Goal: Transaction & Acquisition: Book appointment/travel/reservation

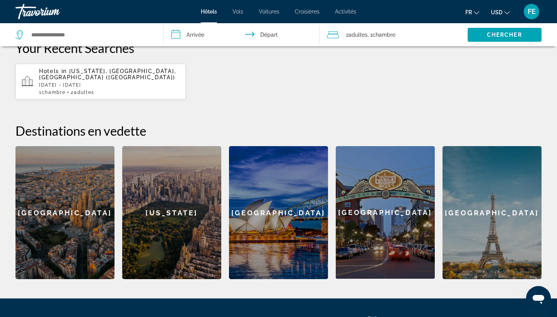
scroll to position [228, 0]
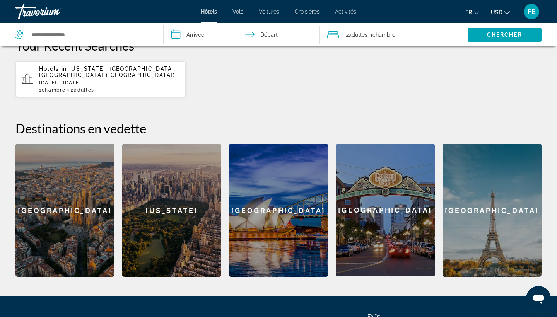
click at [155, 200] on div "[US_STATE]" at bounding box center [171, 210] width 99 height 133
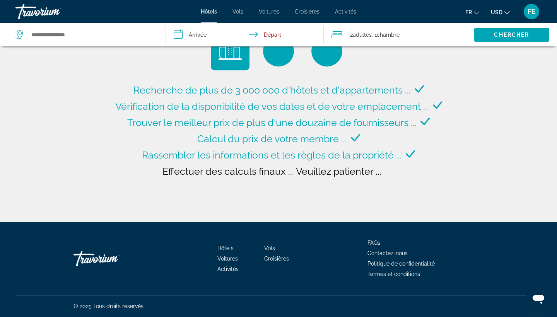
type input "**********"
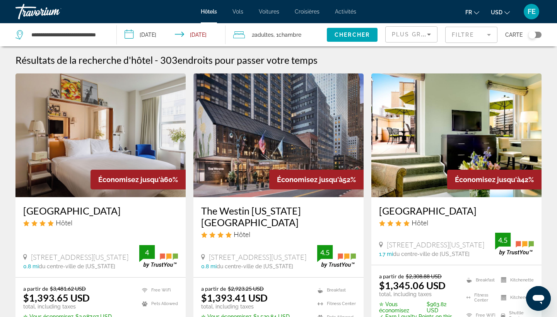
click at [494, 12] on span "USD" at bounding box center [497, 12] width 12 height 6
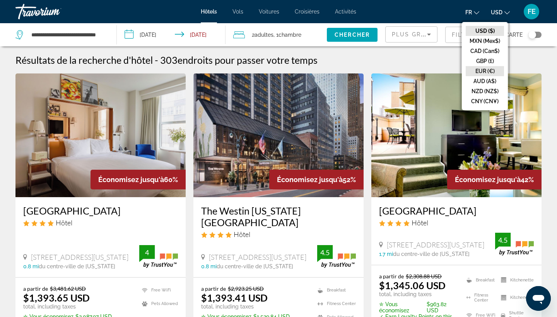
click at [490, 66] on button "EUR (€)" at bounding box center [485, 71] width 38 height 10
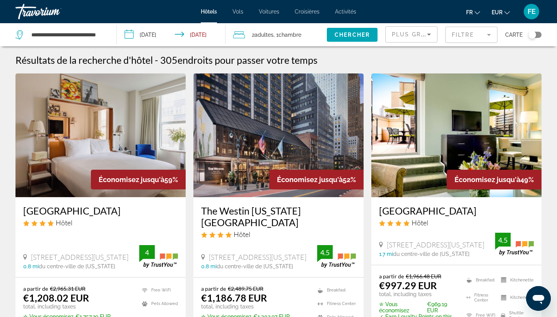
click at [161, 35] on input "**********" at bounding box center [173, 36] width 112 height 26
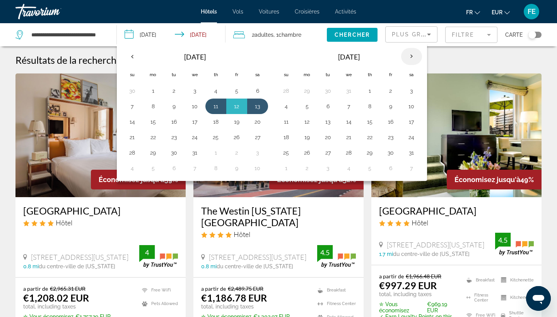
click at [408, 56] on th "Next month" at bounding box center [411, 56] width 21 height 17
click at [347, 136] on button "18" at bounding box center [349, 137] width 12 height 11
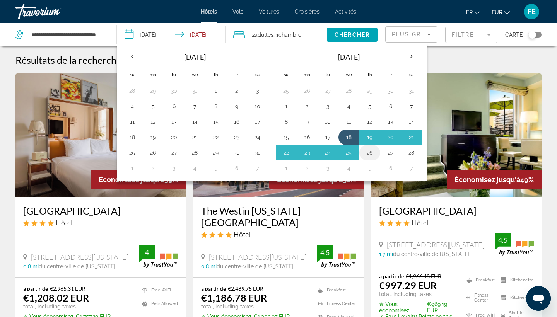
click at [364, 149] on button "26" at bounding box center [370, 152] width 12 height 11
type input "**********"
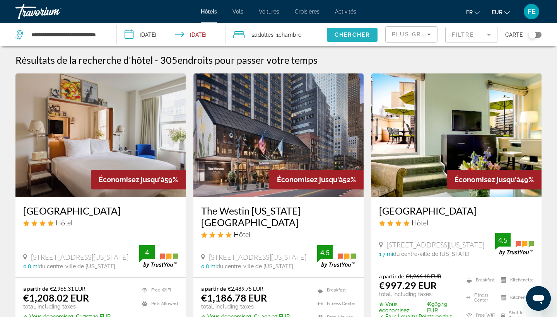
click at [346, 39] on span "Search widget" at bounding box center [352, 35] width 51 height 19
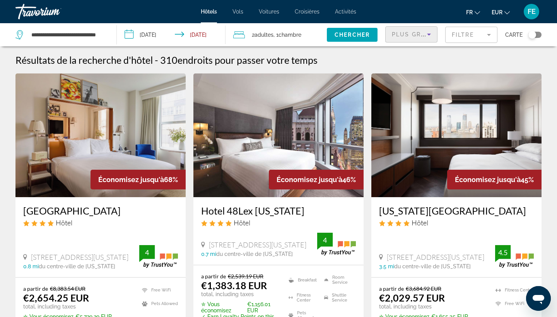
click at [426, 36] on icon "Sort by" at bounding box center [428, 34] width 9 height 9
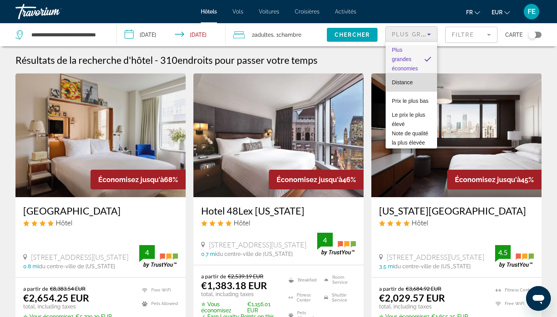
click at [412, 77] on mat-option "Distance" at bounding box center [411, 82] width 51 height 19
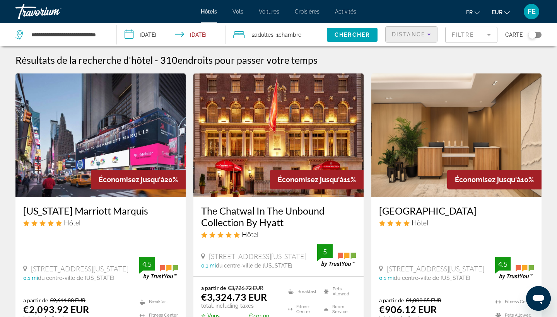
click at [477, 34] on mat-form-field "Filtre" at bounding box center [471, 35] width 52 height 16
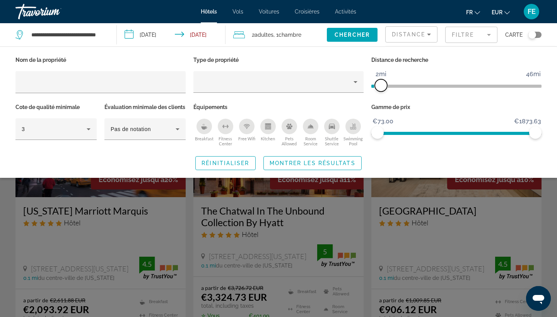
drag, startPoint x: 477, startPoint y: 86, endPoint x: 382, endPoint y: 100, distance: 96.7
click at [382, 100] on div "Distance de recherche 1mi 46mi 2mi" at bounding box center [457, 78] width 178 height 47
drag, startPoint x: 539, startPoint y: 133, endPoint x: 449, endPoint y: 139, distance: 89.9
click at [449, 139] on div "Gamme de prix €73.00 €1873.63 €73.00 €885.00" at bounding box center [457, 125] width 178 height 47
click at [284, 166] on span "Montrer les résultats" at bounding box center [313, 163] width 86 height 6
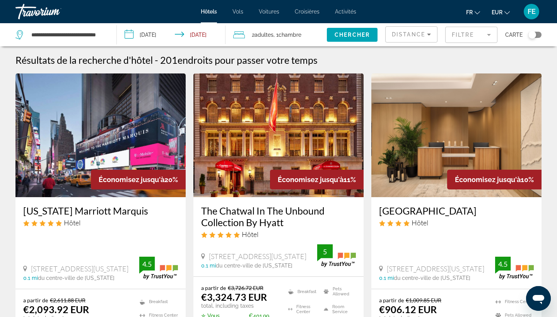
click at [468, 39] on mat-form-field "Filtre" at bounding box center [471, 35] width 52 height 16
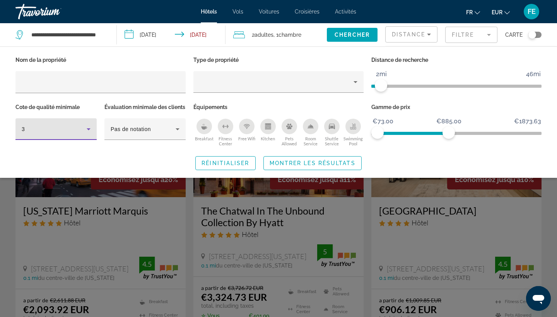
click at [89, 129] on icon "Hotel Filters" at bounding box center [89, 129] width 4 height 2
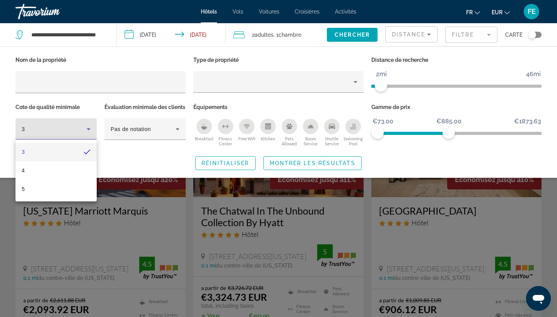
click at [124, 140] on div at bounding box center [278, 158] width 557 height 317
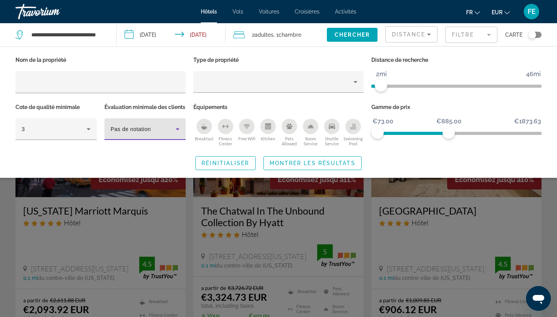
click at [129, 132] on span "Pas de notation" at bounding box center [131, 129] width 40 height 6
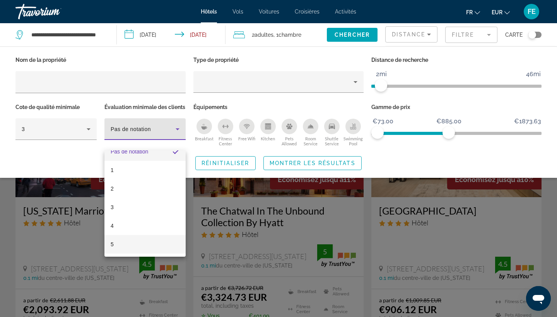
scroll to position [11, 0]
click at [116, 214] on mat-option "3" at bounding box center [144, 207] width 81 height 19
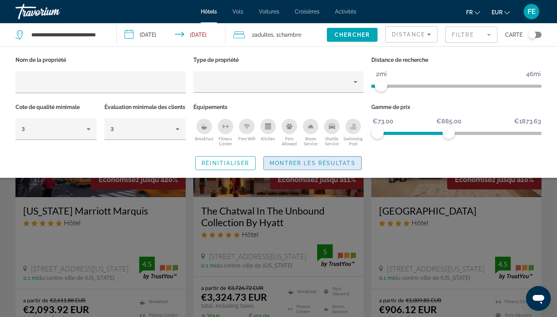
click at [347, 166] on span "Montrer les résultats" at bounding box center [313, 163] width 86 height 6
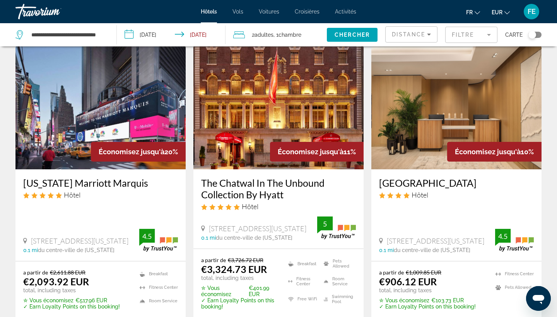
scroll to position [29, 0]
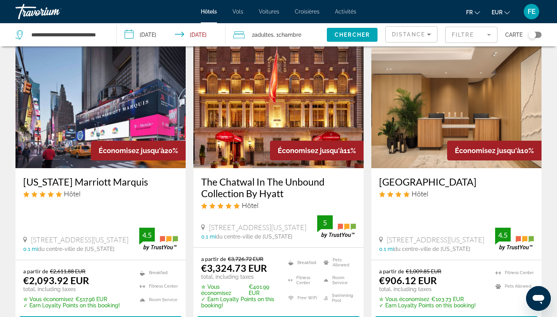
click at [457, 168] on div "[GEOGRAPHIC_DATA] Hôtel [STREET_ADDRESS][US_STATE] 0.1 mi du centre-ville de [U…" at bounding box center [456, 214] width 170 height 92
click at [444, 158] on img "Main content" at bounding box center [456, 106] width 170 height 124
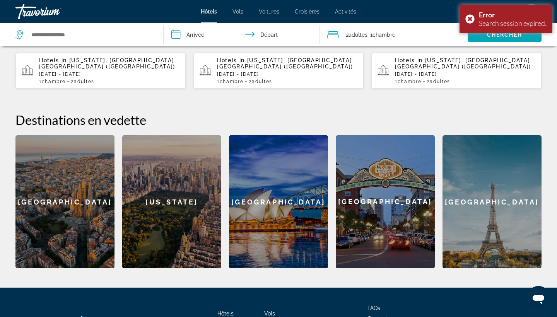
scroll to position [243, 0]
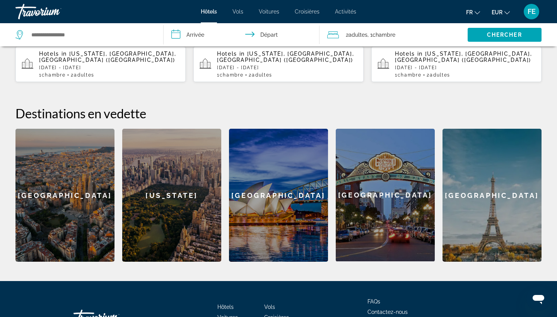
click at [190, 38] on input "**********" at bounding box center [243, 36] width 159 height 26
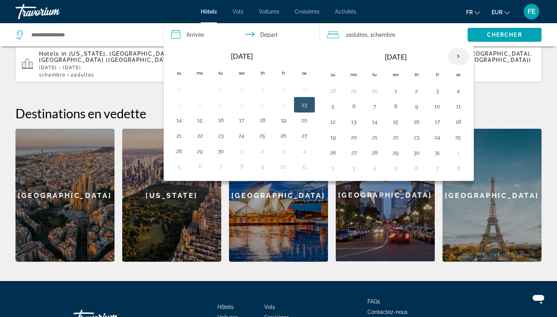
click at [456, 57] on th "Next month" at bounding box center [458, 56] width 21 height 17
click at [459, 55] on th "Next month" at bounding box center [458, 56] width 21 height 17
click at [371, 133] on button "17" at bounding box center [375, 137] width 12 height 11
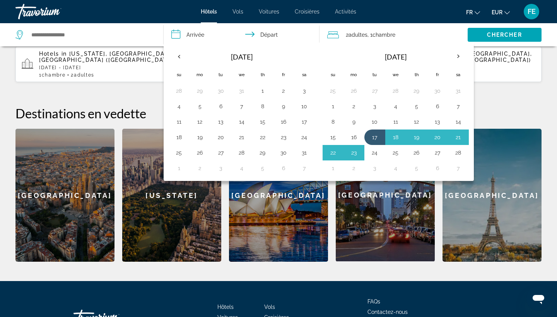
click at [375, 151] on button "24" at bounding box center [375, 152] width 12 height 11
type input "**********"
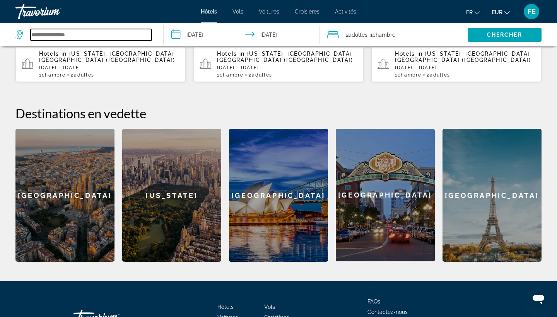
click at [92, 39] on input "Search widget" at bounding box center [91, 35] width 121 height 12
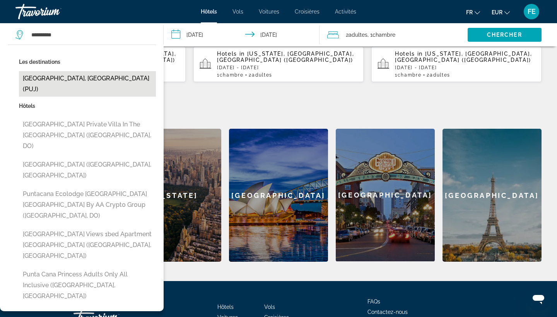
click at [85, 75] on button "[GEOGRAPHIC_DATA], [GEOGRAPHIC_DATA] (PUJ)" at bounding box center [87, 84] width 137 height 26
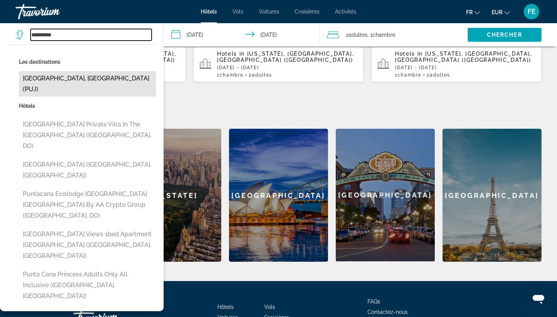
type input "**********"
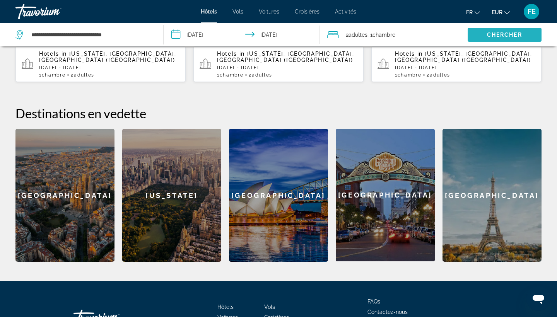
click at [500, 34] on span "Chercher" at bounding box center [504, 35] width 35 height 6
